Goal: Task Accomplishment & Management: Use online tool/utility

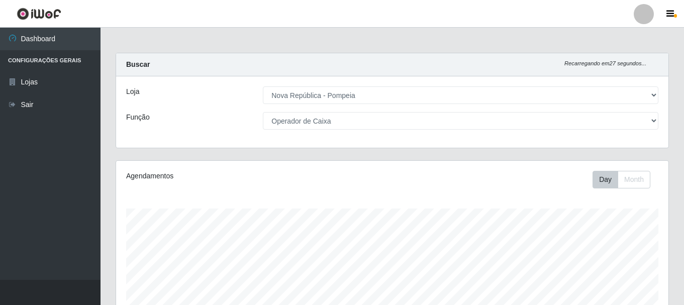
select select "64"
select select "22"
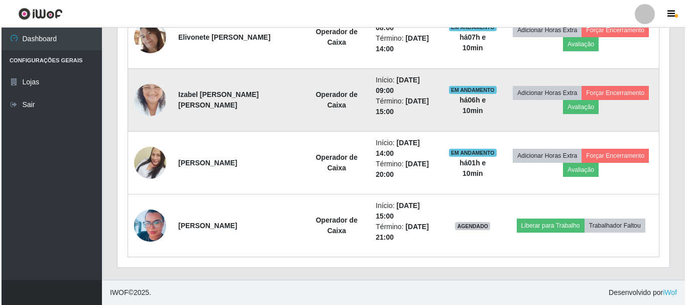
scroll to position [384, 0]
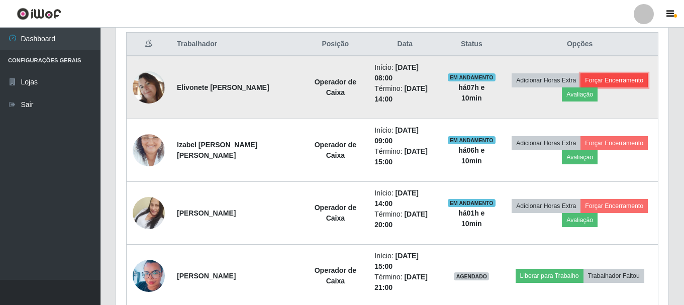
click at [615, 81] on button "Forçar Encerramento" at bounding box center [613, 80] width 67 height 14
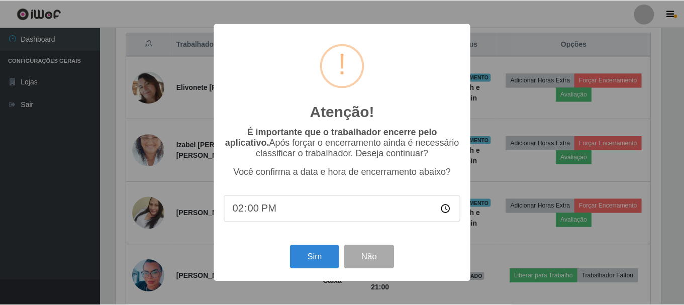
scroll to position [208, 547]
click at [300, 268] on button "Sim" at bounding box center [315, 257] width 49 height 24
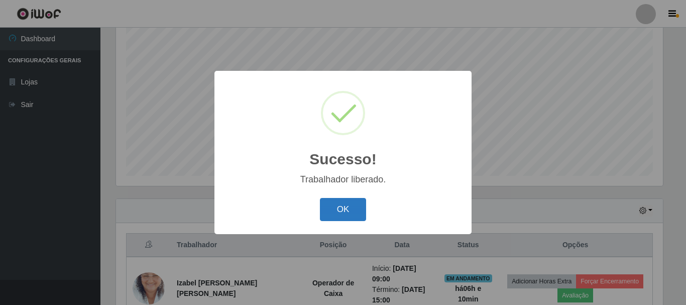
click at [346, 215] on button "OK" at bounding box center [343, 210] width 47 height 24
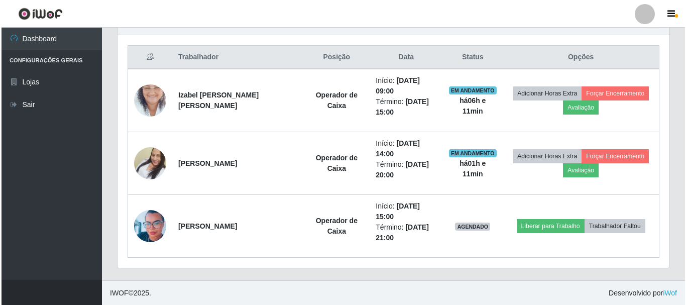
scroll to position [372, 0]
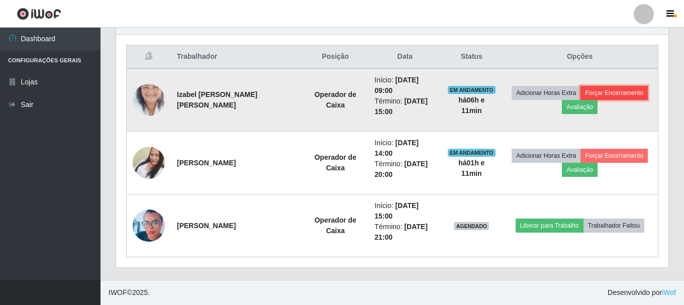
click at [619, 91] on button "Forçar Encerramento" at bounding box center [613, 93] width 67 height 14
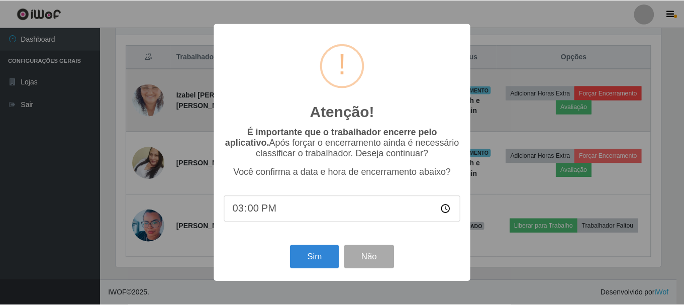
scroll to position [208, 547]
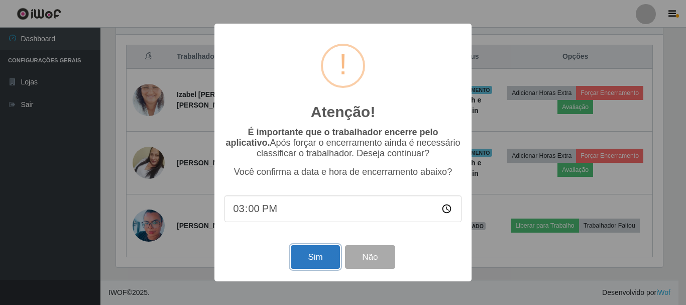
click at [308, 262] on button "Sim" at bounding box center [315, 257] width 49 height 24
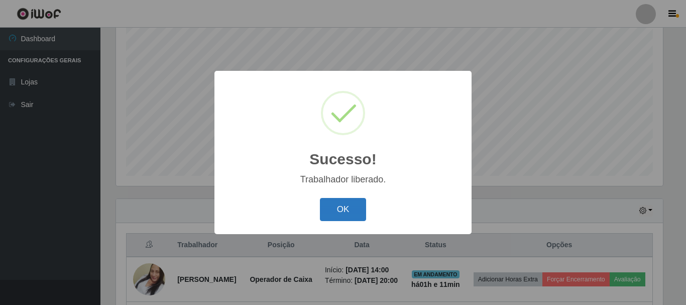
click at [344, 212] on button "OK" at bounding box center [343, 210] width 47 height 24
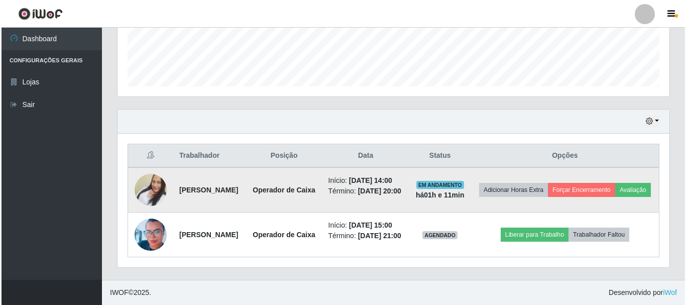
scroll to position [309, 0]
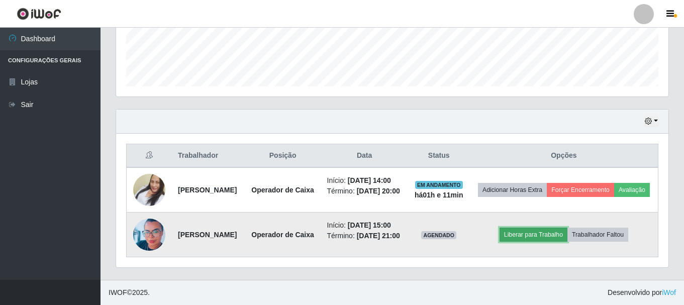
click at [552, 228] on button "Liberar para Trabalho" at bounding box center [533, 235] width 68 height 14
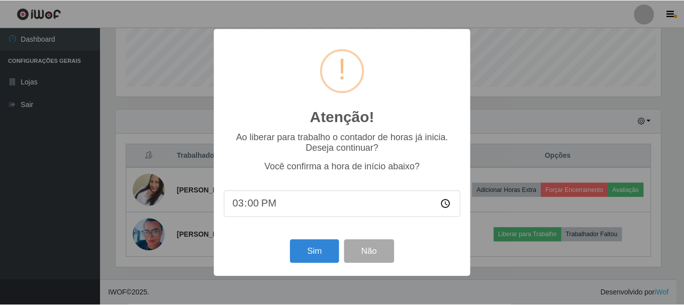
scroll to position [208, 547]
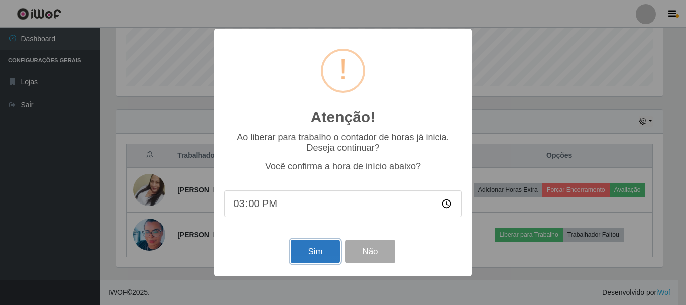
click at [321, 255] on button "Sim" at bounding box center [315, 252] width 49 height 24
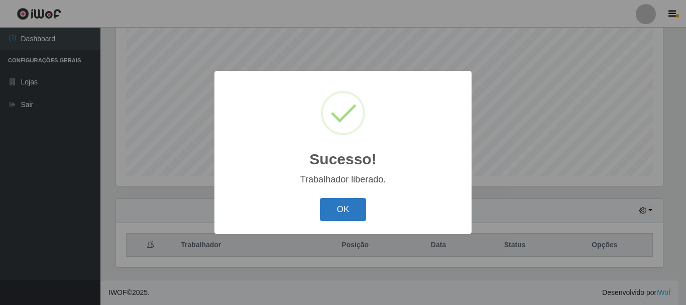
click at [347, 205] on button "OK" at bounding box center [343, 210] width 47 height 24
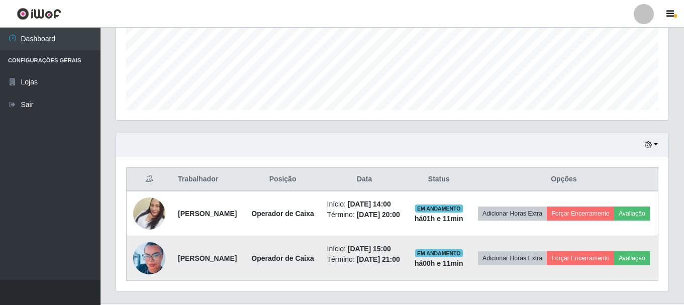
scroll to position [0, 0]
